Goal: Task Accomplishment & Management: Complete application form

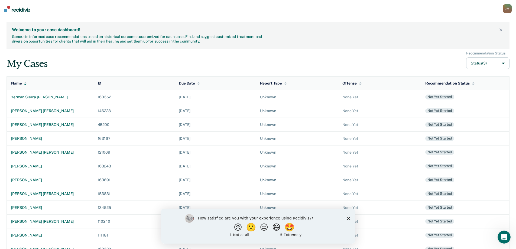
click at [346, 220] on div "How satisfied are you with your experience using Recidiviz? 😠 🙁 😑 😄 🤩 1 - Not a…" at bounding box center [258, 225] width 194 height 35
click at [349, 218] on icon "Close survey" at bounding box center [348, 217] width 3 height 3
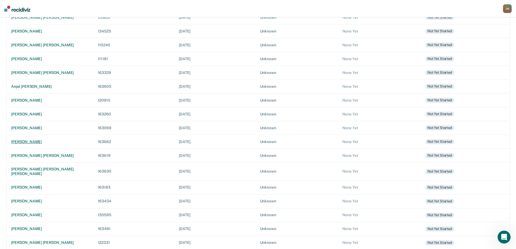
scroll to position [177, 0]
click at [35, 126] on div "[PERSON_NAME]" at bounding box center [50, 127] width 78 height 5
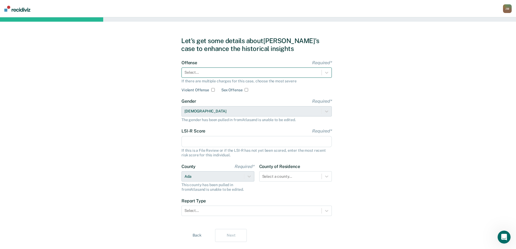
click at [245, 70] on div at bounding box center [252, 73] width 134 height 6
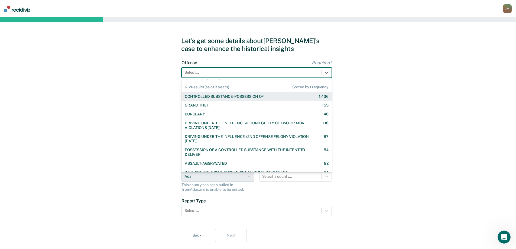
click at [231, 99] on div "CONTROLLED SUBSTANCE-POSSESSION OF" at bounding box center [224, 96] width 79 height 5
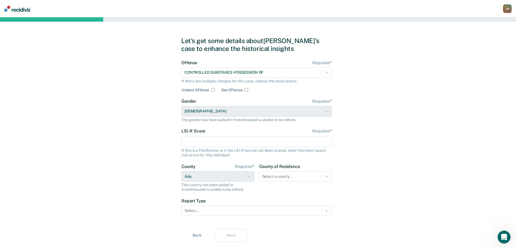
click at [202, 141] on input "LSI-R Score Required*" at bounding box center [257, 141] width 150 height 11
type input "29"
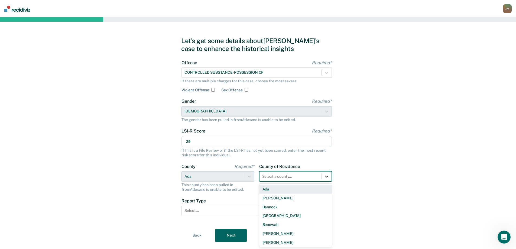
click at [328, 177] on div "44 results available. Use Up and Down to choose options, press Enter to select …" at bounding box center [295, 176] width 73 height 10
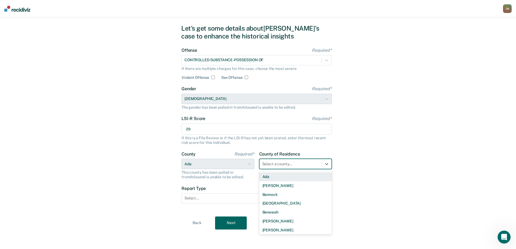
click at [286, 178] on div "Ada" at bounding box center [295, 176] width 73 height 9
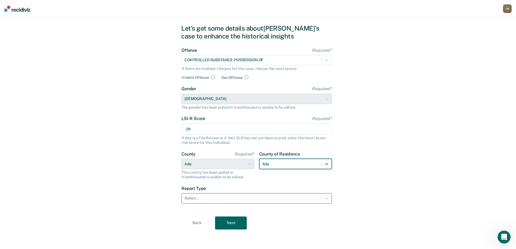
click at [225, 197] on div at bounding box center [252, 198] width 134 height 6
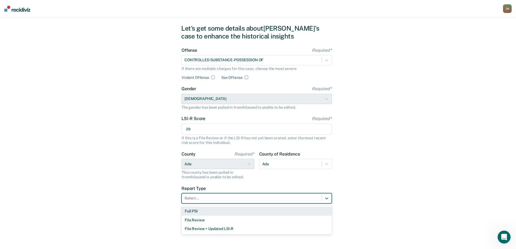
click at [209, 213] on div "Full PSI" at bounding box center [257, 211] width 150 height 9
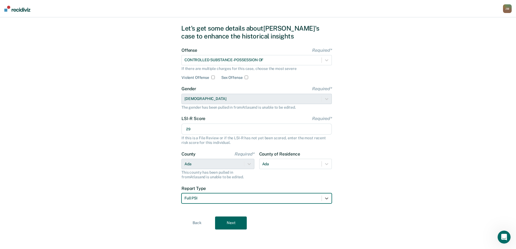
click at [233, 220] on button "Next" at bounding box center [231, 222] width 32 height 13
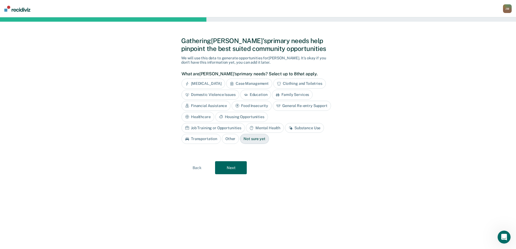
scroll to position [0, 0]
click at [264, 83] on div "Case Management" at bounding box center [251, 84] width 46 height 10
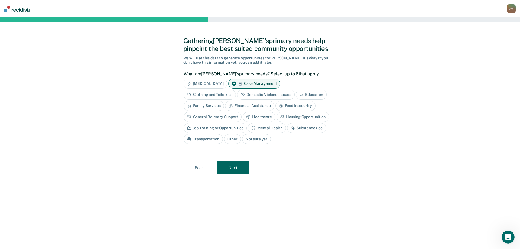
click at [222, 95] on div "Clothing and Toiletries" at bounding box center [210, 95] width 53 height 10
click at [199, 107] on div "Family Services" at bounding box center [204, 106] width 41 height 10
click at [252, 106] on div "Financial Assistance" at bounding box center [255, 106] width 49 height 10
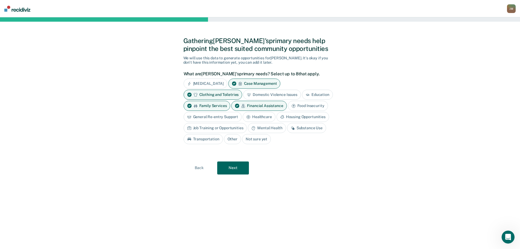
click at [234, 117] on div "General Re-entry Support" at bounding box center [213, 117] width 58 height 10
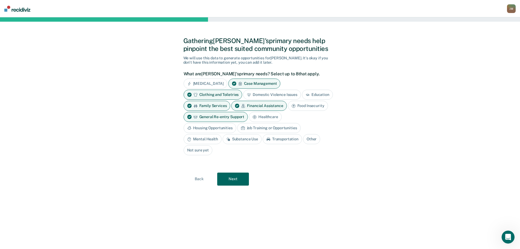
click at [274, 119] on div "Healthcare" at bounding box center [265, 117] width 33 height 10
click at [215, 130] on div "Housing Opportunities" at bounding box center [210, 128] width 53 height 10
click at [212, 140] on div "Mental Health" at bounding box center [203, 139] width 38 height 10
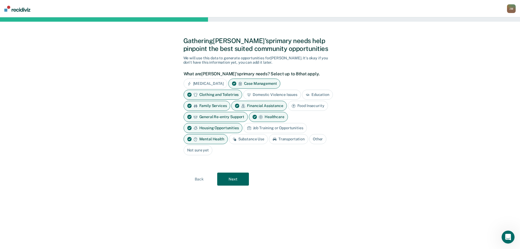
click at [248, 139] on div "Substance Use" at bounding box center [248, 139] width 39 height 10
click at [221, 94] on div "Clothing and Toiletries" at bounding box center [213, 95] width 59 height 10
click at [252, 138] on div "Substance Use" at bounding box center [248, 139] width 39 height 10
click at [269, 122] on div "Healthcare" at bounding box center [268, 117] width 39 height 10
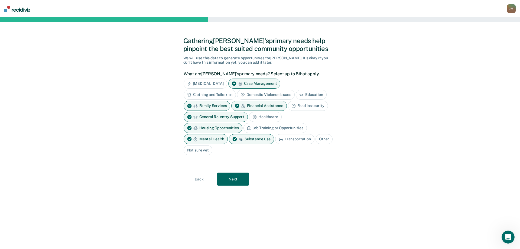
click at [266, 118] on div "Healthcare" at bounding box center [265, 117] width 33 height 10
click at [266, 131] on div "Job Training or Opportunities" at bounding box center [275, 128] width 63 height 10
click at [210, 105] on div "Family Services" at bounding box center [207, 106] width 47 height 10
click at [298, 138] on div "Transportation" at bounding box center [294, 139] width 39 height 10
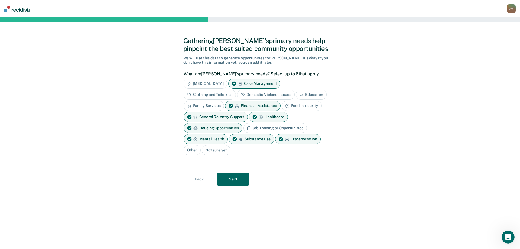
click at [266, 129] on div "Job Training or Opportunities" at bounding box center [275, 128] width 63 height 10
click at [292, 139] on div "Transportation" at bounding box center [298, 139] width 46 height 10
click at [263, 124] on div "Job Training or Opportunities" at bounding box center [275, 128] width 63 height 10
click at [256, 116] on icon at bounding box center [255, 117] width 5 height 5
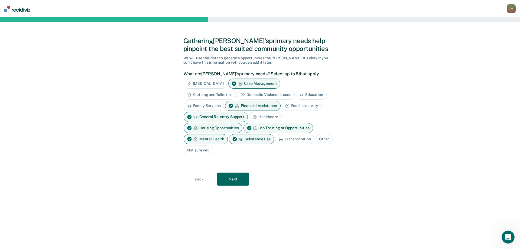
click at [211, 92] on div "Clothing and Toiletries" at bounding box center [210, 95] width 53 height 10
click at [316, 106] on div "Food Insecurity" at bounding box center [302, 106] width 40 height 10
click at [240, 179] on button "Next" at bounding box center [233, 179] width 32 height 13
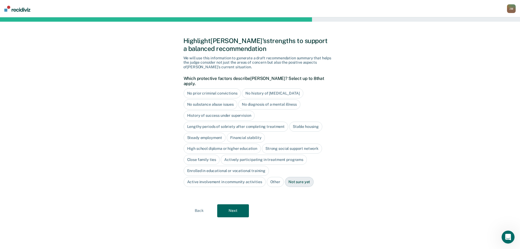
click at [293, 178] on div "Not sure yet" at bounding box center [299, 182] width 29 height 10
click at [239, 205] on button "Next" at bounding box center [233, 210] width 32 height 13
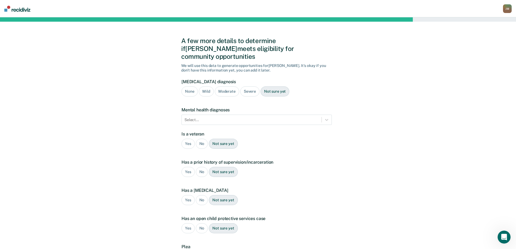
click at [280, 86] on div "Not sure yet" at bounding box center [275, 91] width 29 height 10
click at [237, 117] on div at bounding box center [252, 120] width 134 height 6
click at [374, 156] on div "A few more details to determine if [PERSON_NAME] meets eligibility for communit…" at bounding box center [258, 164] width 516 height 294
click at [202, 139] on div "No" at bounding box center [202, 144] width 12 height 10
click at [200, 167] on div "No" at bounding box center [202, 172] width 12 height 10
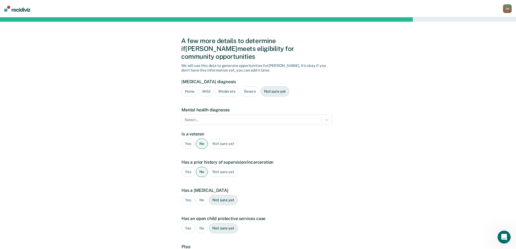
click at [201, 195] on div "No" at bounding box center [202, 200] width 12 height 10
click at [199, 223] on div "No" at bounding box center [202, 228] width 12 height 10
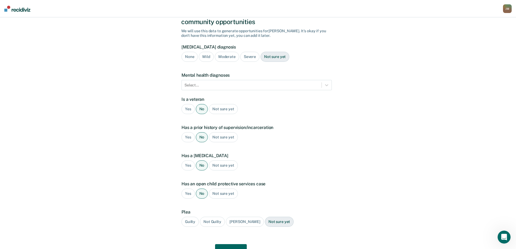
scroll to position [54, 0]
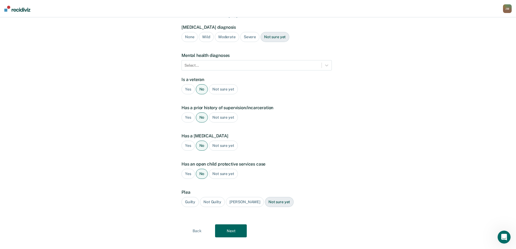
click at [229, 169] on div "Not sure yet" at bounding box center [223, 174] width 29 height 10
click at [195, 197] on div "Guilty" at bounding box center [190, 202] width 17 height 10
click at [224, 224] on button "Next" at bounding box center [231, 230] width 32 height 13
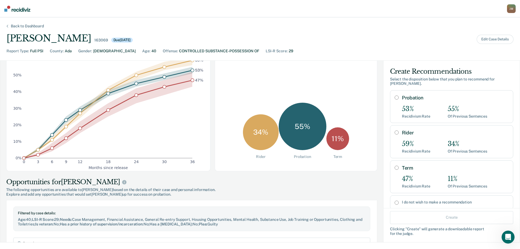
scroll to position [81, 0]
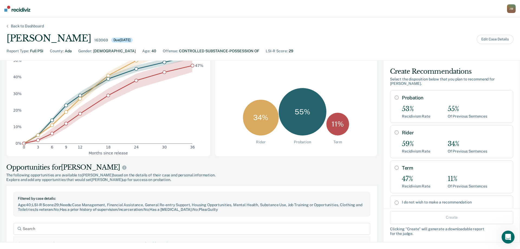
click at [310, 123] on div "55 %" at bounding box center [303, 112] width 48 height 48
click at [395, 95] on input "Probation" at bounding box center [397, 97] width 4 height 4
radio input "true"
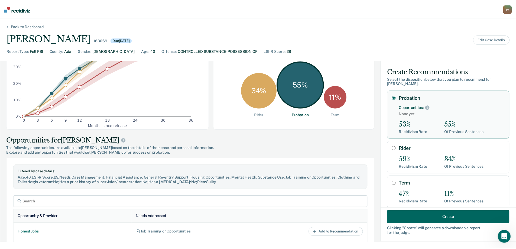
scroll to position [26, 0]
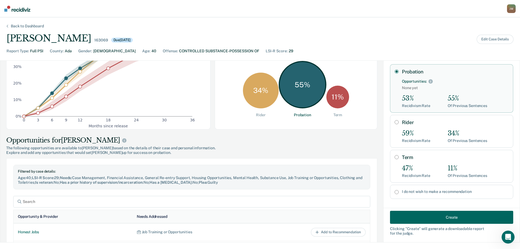
click at [423, 216] on button "Create" at bounding box center [451, 217] width 123 height 13
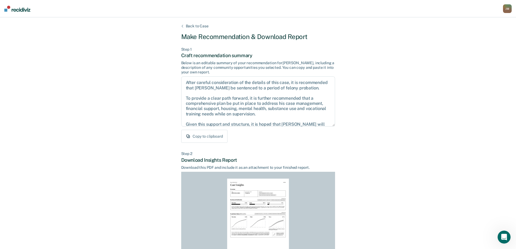
click at [216, 136] on button "Copy to clipboard" at bounding box center [204, 136] width 46 height 13
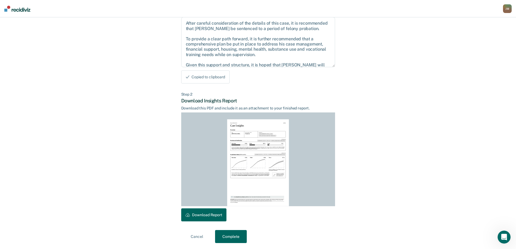
scroll to position [60, 0]
click at [200, 216] on button "Download Report" at bounding box center [203, 214] width 45 height 13
click at [228, 237] on button "Complete" at bounding box center [231, 235] width 32 height 13
